Goal: Information Seeking & Learning: Learn about a topic

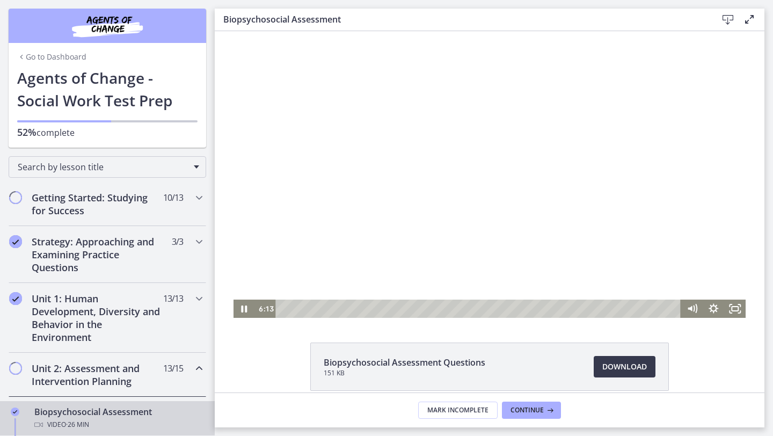
scroll to position [282, 0]
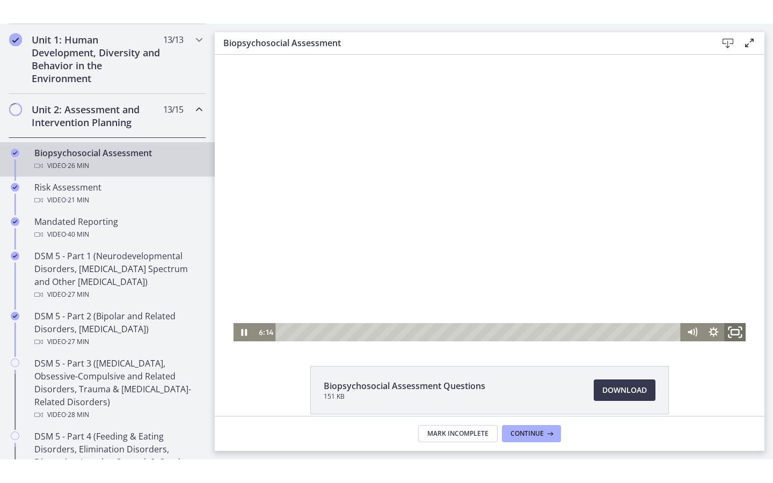
click at [735, 332] on icon "Fullscreen" at bounding box center [735, 332] width 26 height 22
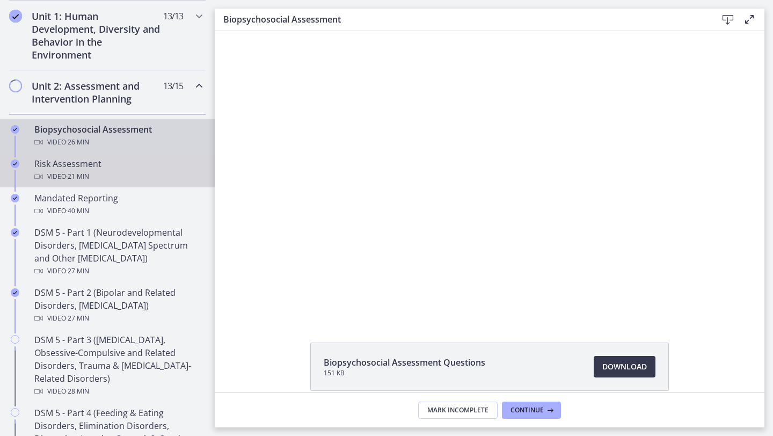
click at [111, 170] on div "Video · 21 min" at bounding box center [117, 176] width 167 height 13
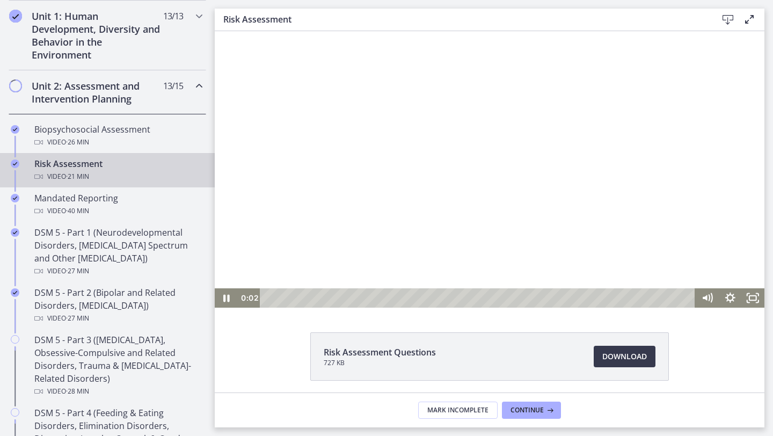
drag, startPoint x: 260, startPoint y: 31, endPoint x: 299, endPoint y: 214, distance: 186.6
click at [299, 214] on div at bounding box center [490, 169] width 550 height 276
drag, startPoint x: 299, startPoint y: 214, endPoint x: 293, endPoint y: 230, distance: 17.5
click at [293, 230] on div at bounding box center [490, 169] width 550 height 276
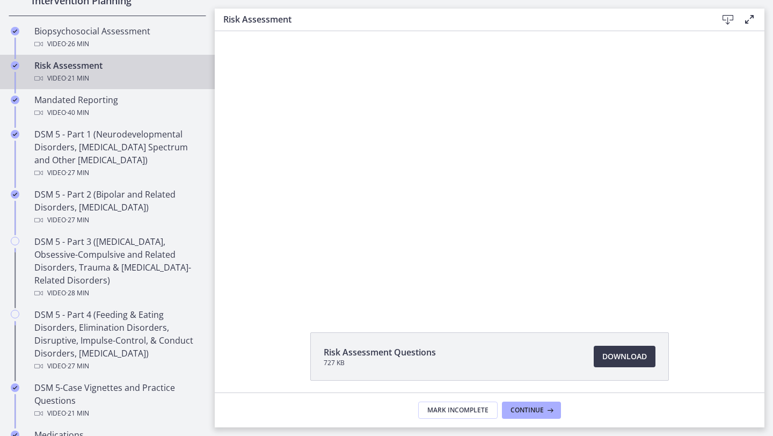
scroll to position [378, 0]
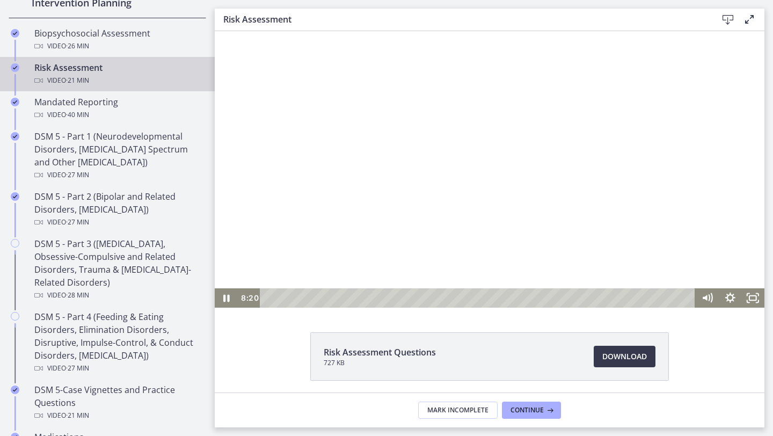
drag, startPoint x: 293, startPoint y: 230, endPoint x: 645, endPoint y: 262, distance: 353.6
click at [645, 262] on div at bounding box center [490, 169] width 550 height 276
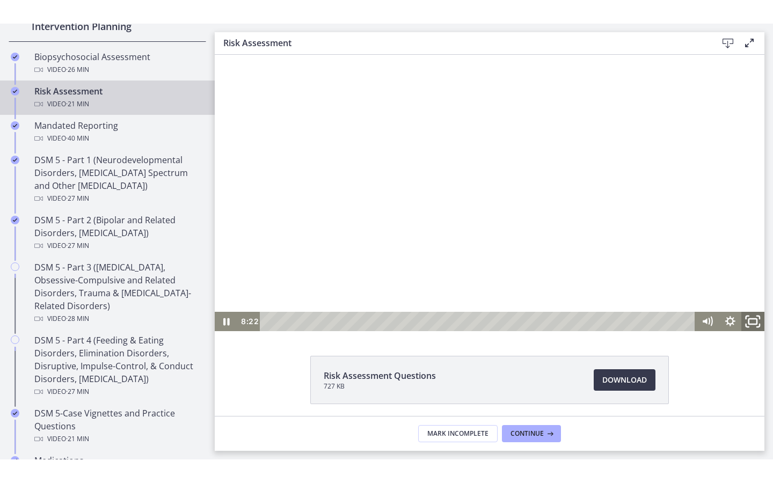
click at [755, 325] on icon "Fullscreen" at bounding box center [752, 321] width 27 height 23
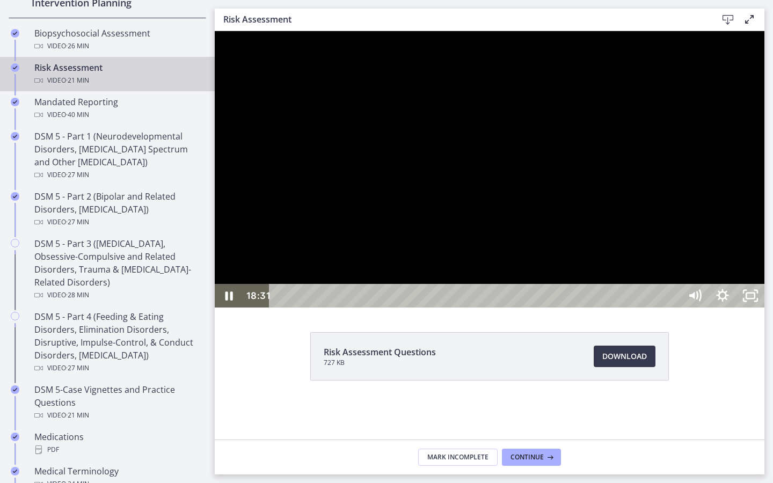
drag, startPoint x: 645, startPoint y: 262, endPoint x: 822, endPoint y: 441, distance: 252.0
click at [764, 308] on div at bounding box center [490, 169] width 550 height 276
click at [674, 308] on div "Playbar" at bounding box center [477, 296] width 394 height 24
drag, startPoint x: 822, startPoint y: 441, endPoint x: 794, endPoint y: 423, distance: 33.2
click at [764, 308] on div at bounding box center [490, 169] width 550 height 276
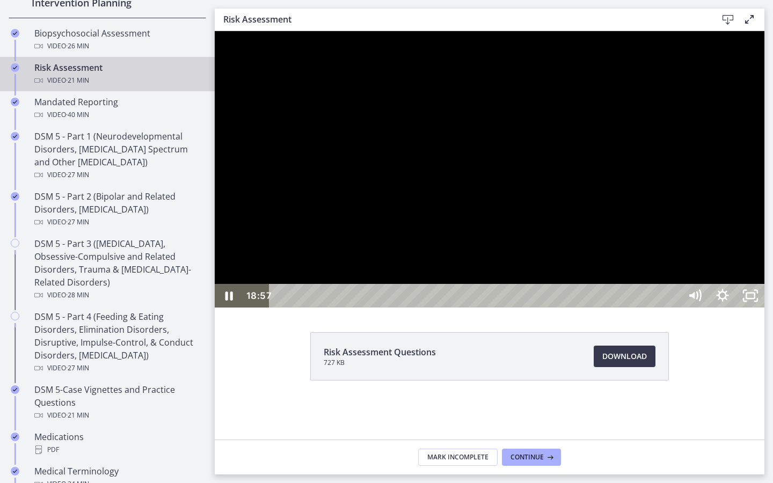
drag, startPoint x: 794, startPoint y: 423, endPoint x: 784, endPoint y: 412, distance: 14.8
click at [764, 308] on div at bounding box center [490, 169] width 550 height 276
drag, startPoint x: 784, startPoint y: 412, endPoint x: 973, endPoint y: 506, distance: 211.0
click at [764, 308] on icon "Unfullscreen" at bounding box center [750, 296] width 28 height 24
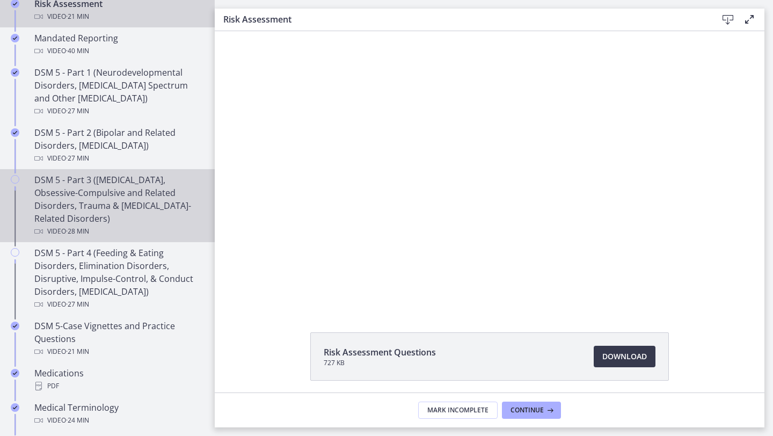
scroll to position [442, 0]
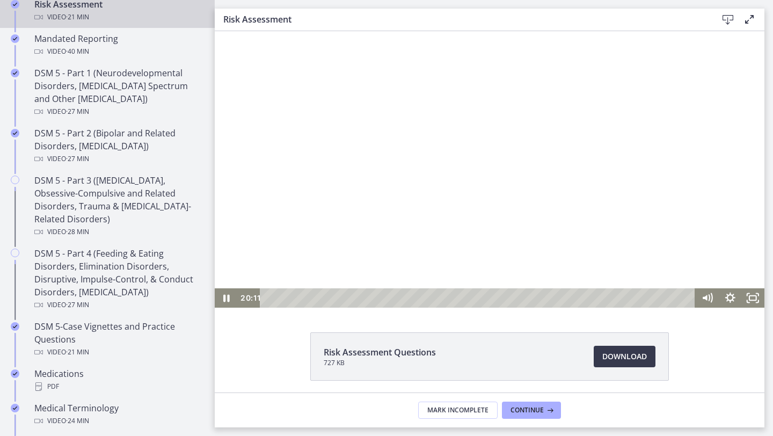
click at [403, 208] on div at bounding box center [490, 169] width 550 height 276
